Goal: Task Accomplishment & Management: Manage account settings

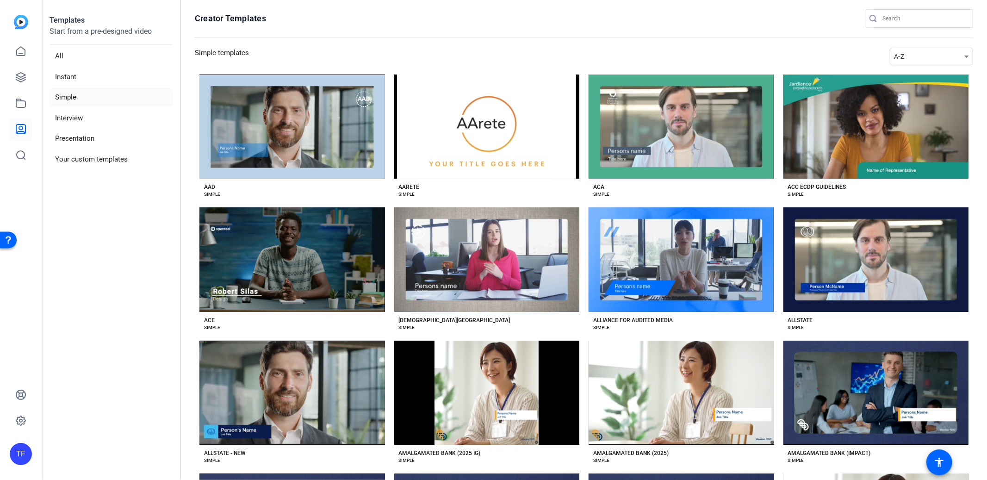
click at [913, 55] on div "A-Z" at bounding box center [929, 56] width 70 height 11
click at [908, 68] on span "Newest" at bounding box center [905, 73] width 19 height 11
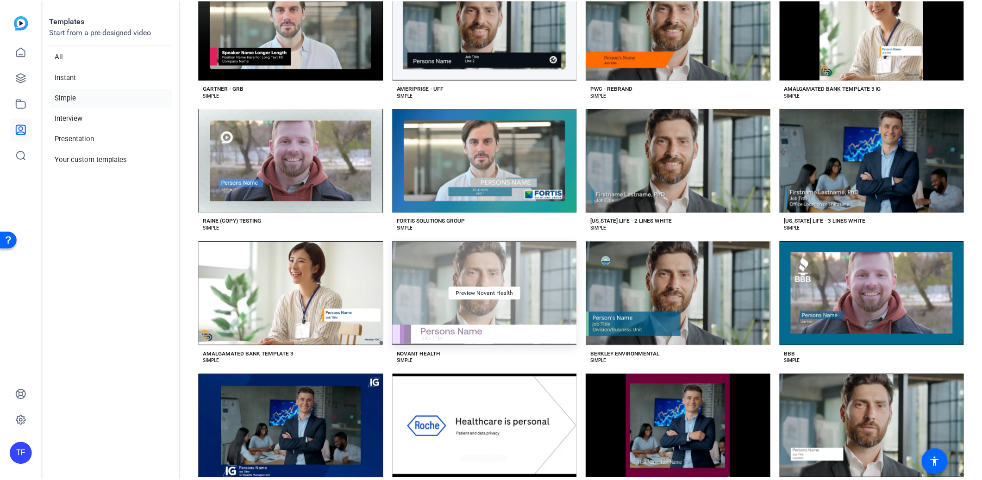
scroll to position [436, 0]
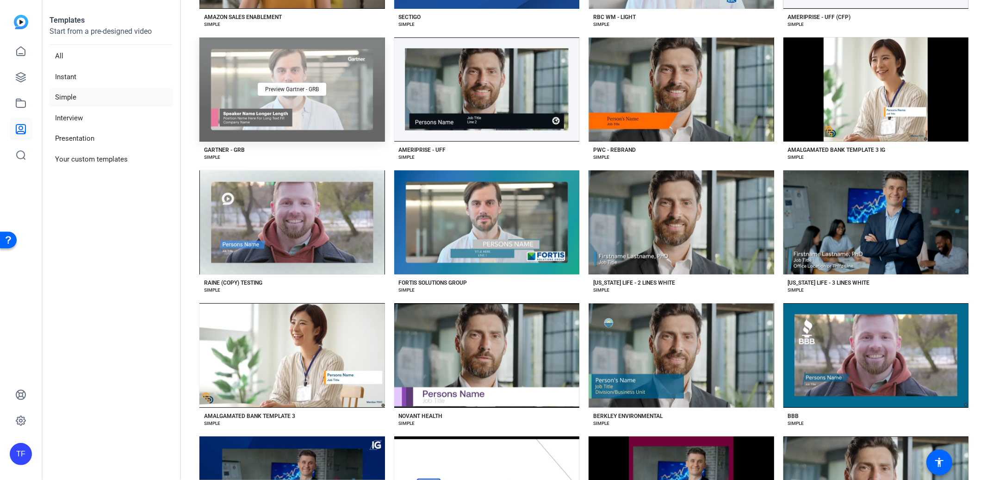
click at [346, 85] on div "Preview Gartner - GRB" at bounding box center [293, 89] width 186 height 104
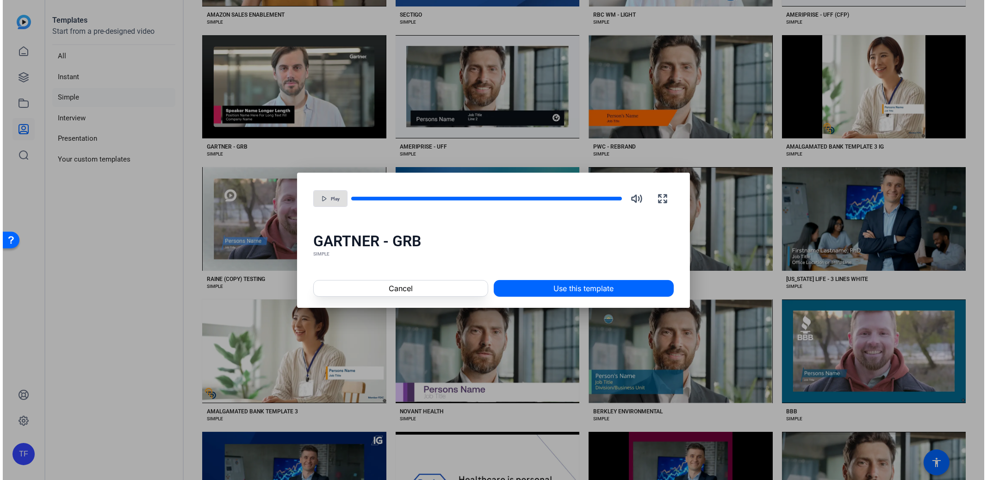
scroll to position [434, 0]
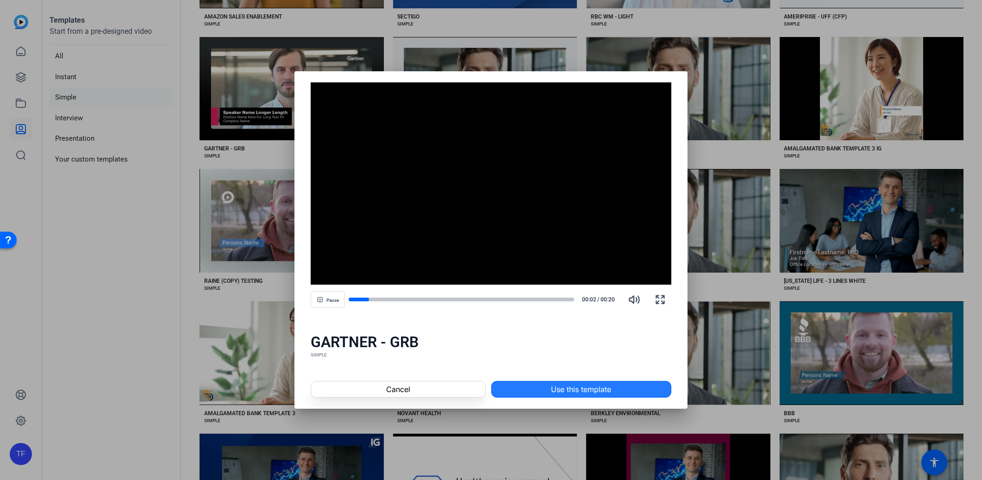
click at [551, 380] on span at bounding box center [581, 389] width 179 height 22
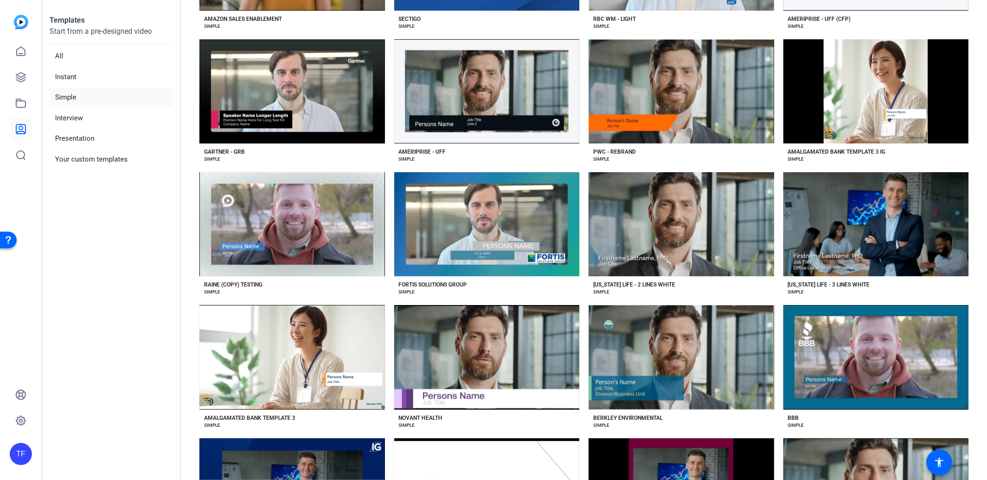
scroll to position [436, 0]
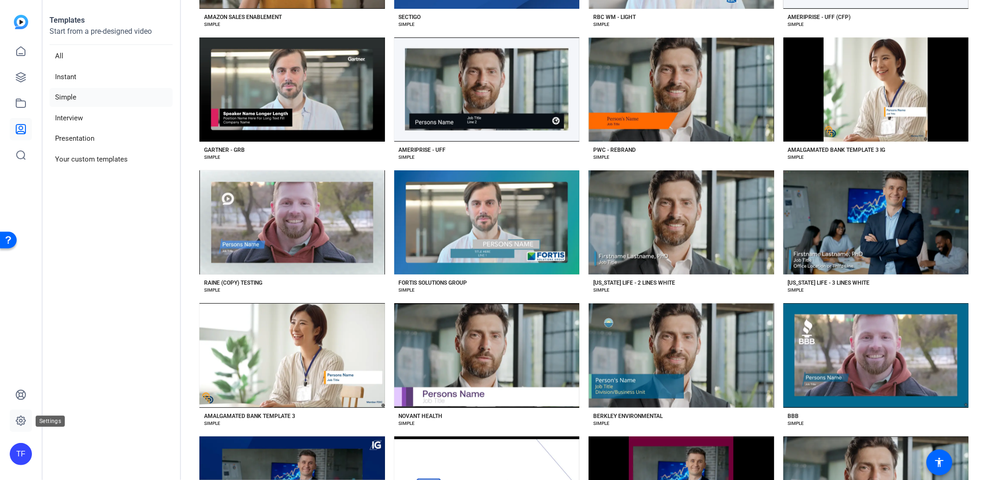
click at [22, 414] on link at bounding box center [21, 421] width 22 height 22
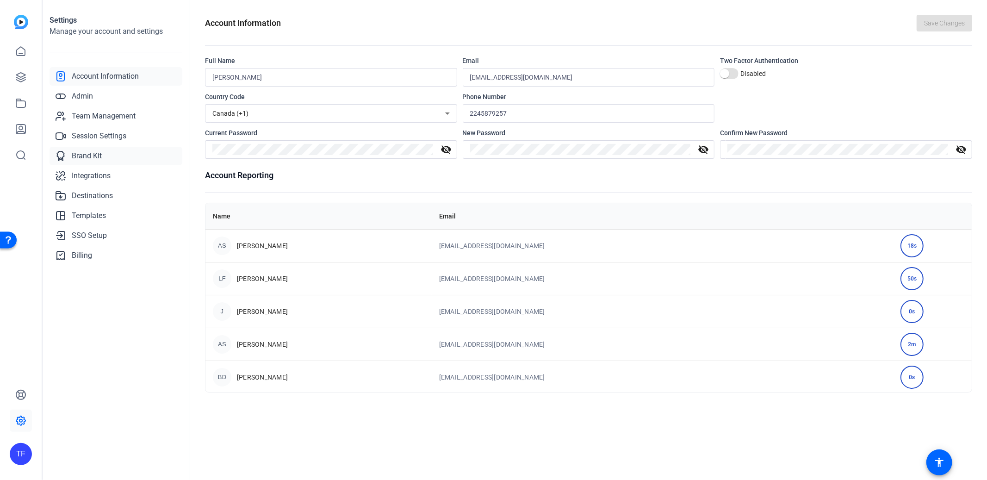
click at [73, 158] on span "Brand Kit" at bounding box center [87, 155] width 30 height 11
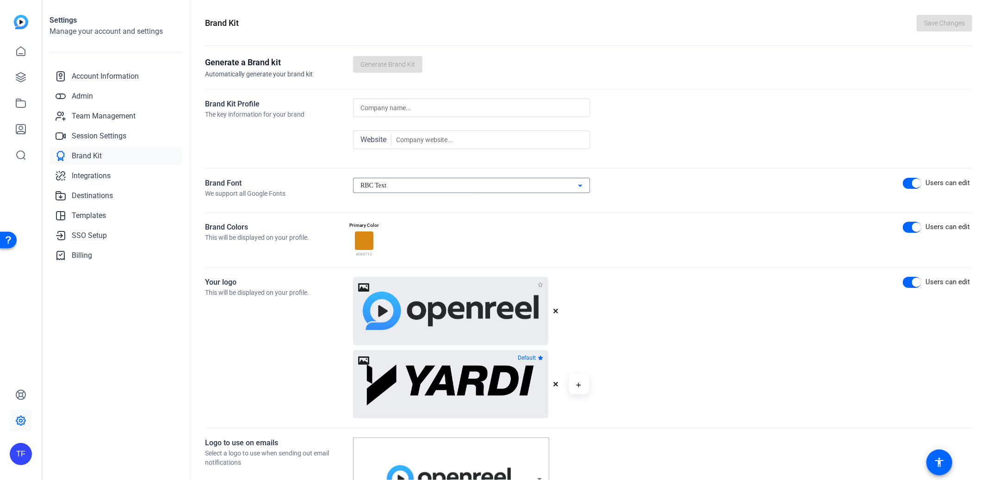
click at [396, 186] on div "RBC Text" at bounding box center [470, 185] width 218 height 11
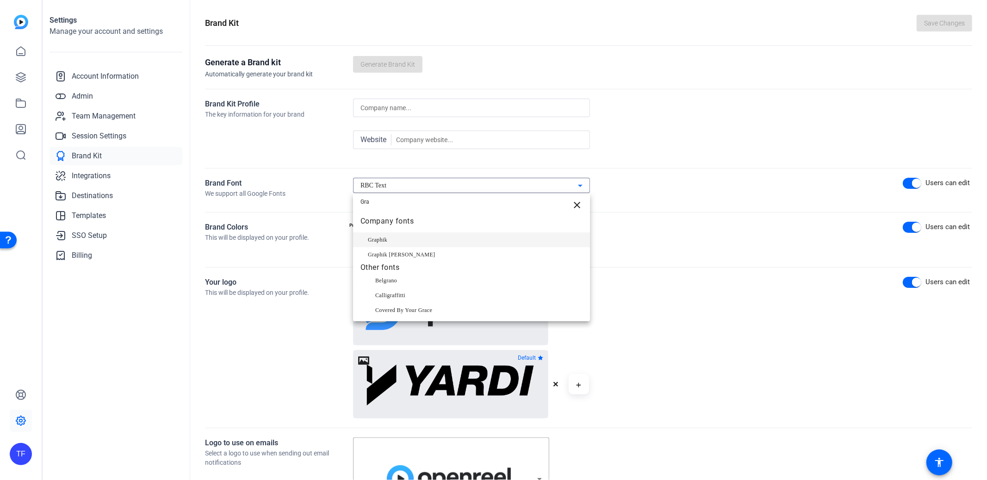
type input "Gra"
click at [391, 238] on mat-option "Graphik" at bounding box center [471, 239] width 237 height 15
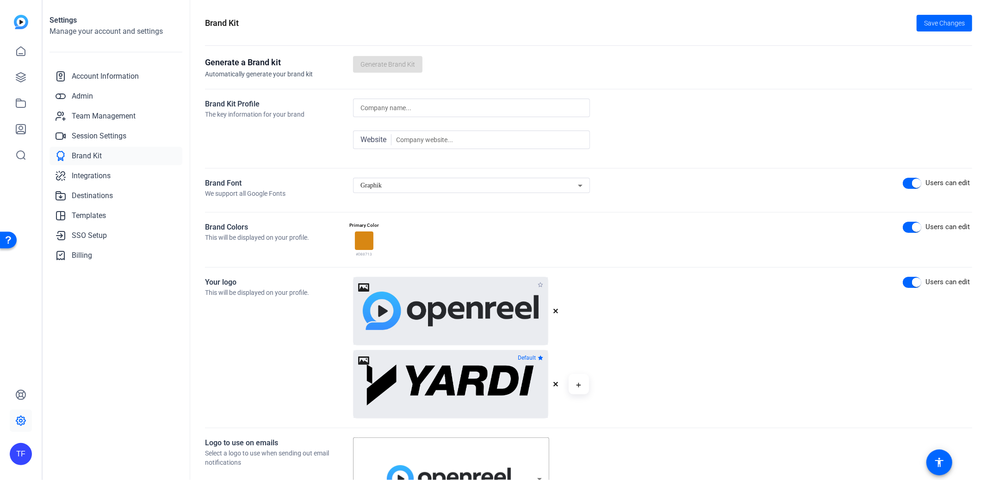
click at [929, 21] on span "Save Changes" at bounding box center [945, 24] width 41 height 10
click at [948, 29] on div "Save Changes" at bounding box center [945, 23] width 56 height 17
click at [840, 27] on div "Brand Kit Save Changes" at bounding box center [589, 23] width 768 height 17
click at [21, 126] on icon at bounding box center [20, 129] width 9 height 9
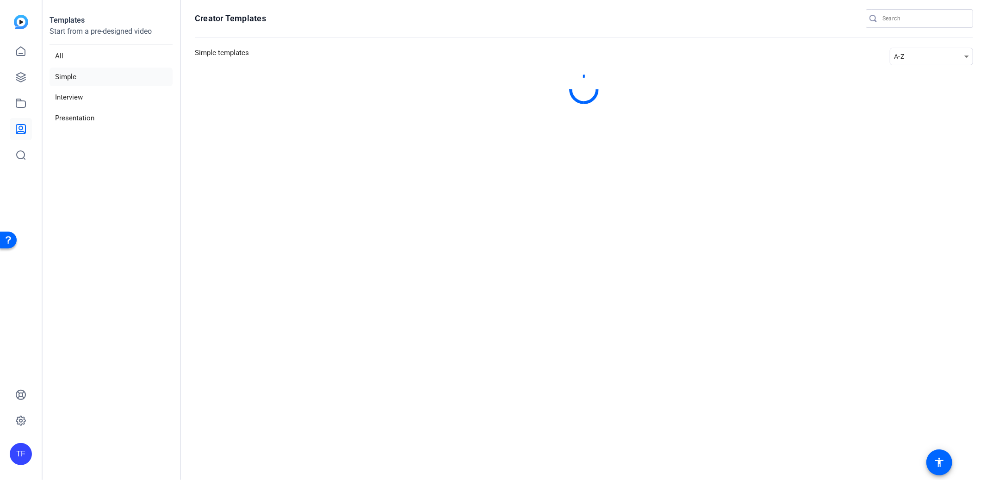
click at [929, 56] on div "A-Z" at bounding box center [929, 56] width 70 height 11
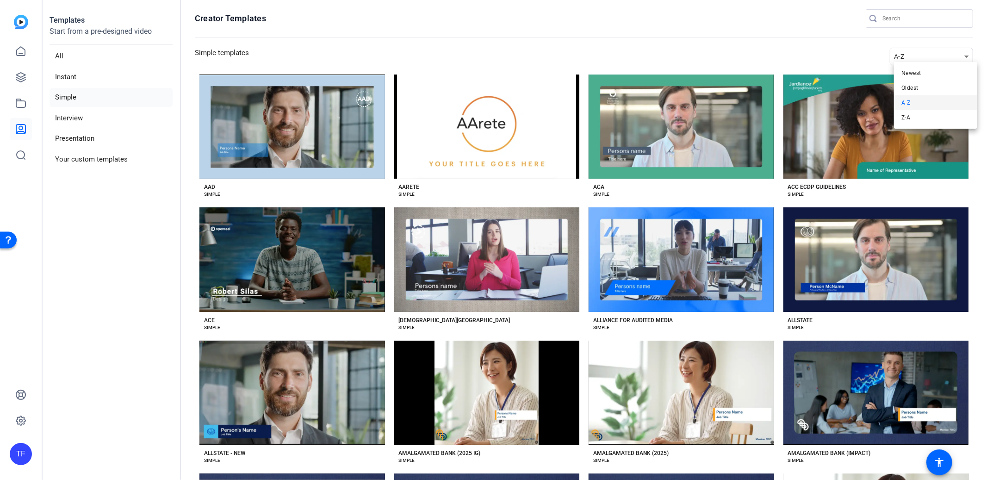
click at [921, 72] on span "Newest" at bounding box center [911, 73] width 19 height 11
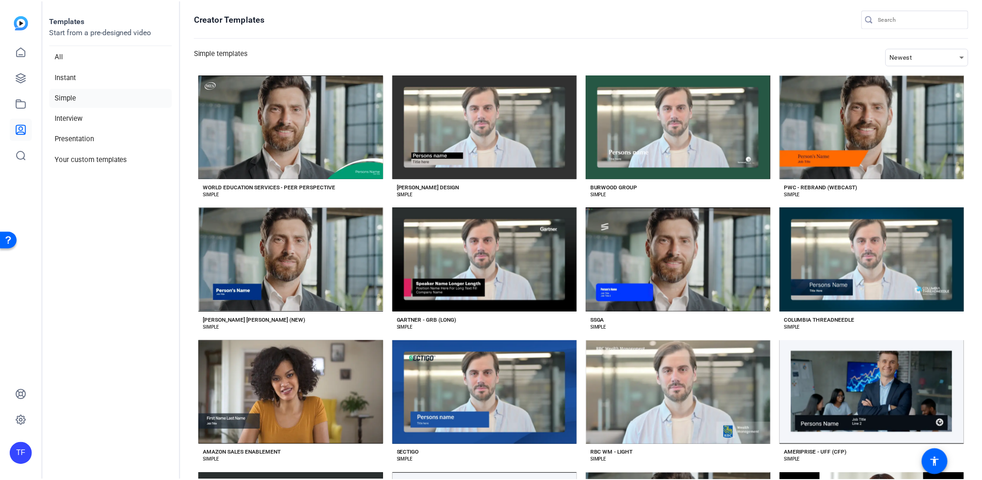
scroll to position [187, 0]
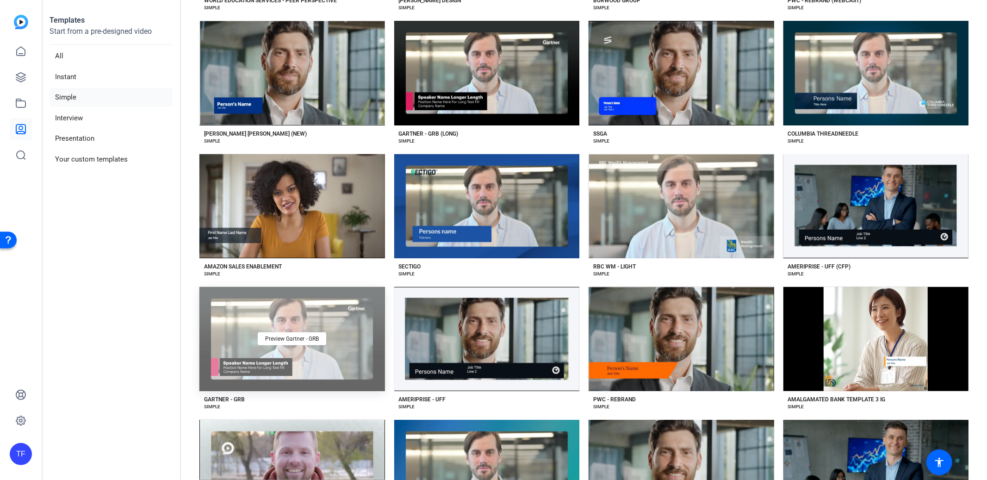
click at [338, 343] on div "Preview Gartner - GRB" at bounding box center [293, 339] width 186 height 104
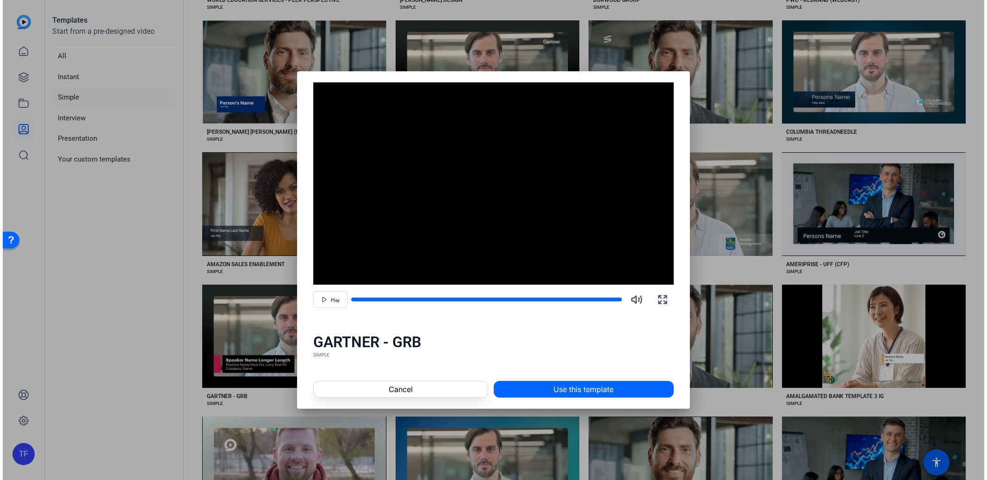
scroll to position [186, 0]
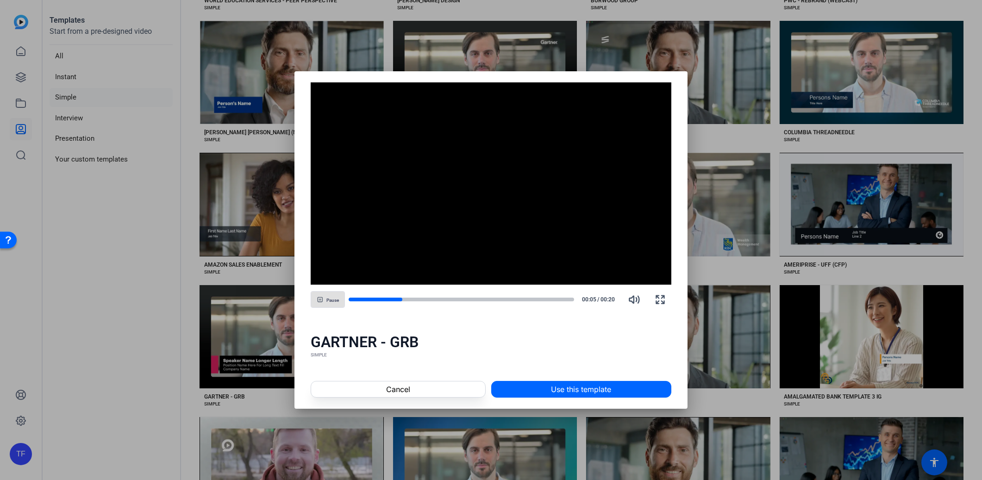
click at [563, 386] on span "Use this template" at bounding box center [581, 389] width 60 height 11
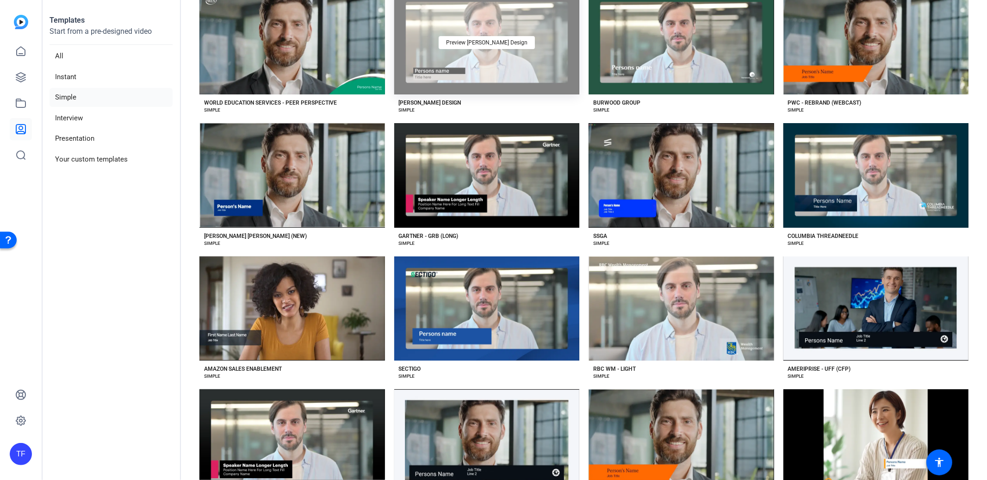
scroll to position [0, 0]
